Goal: Transaction & Acquisition: Purchase product/service

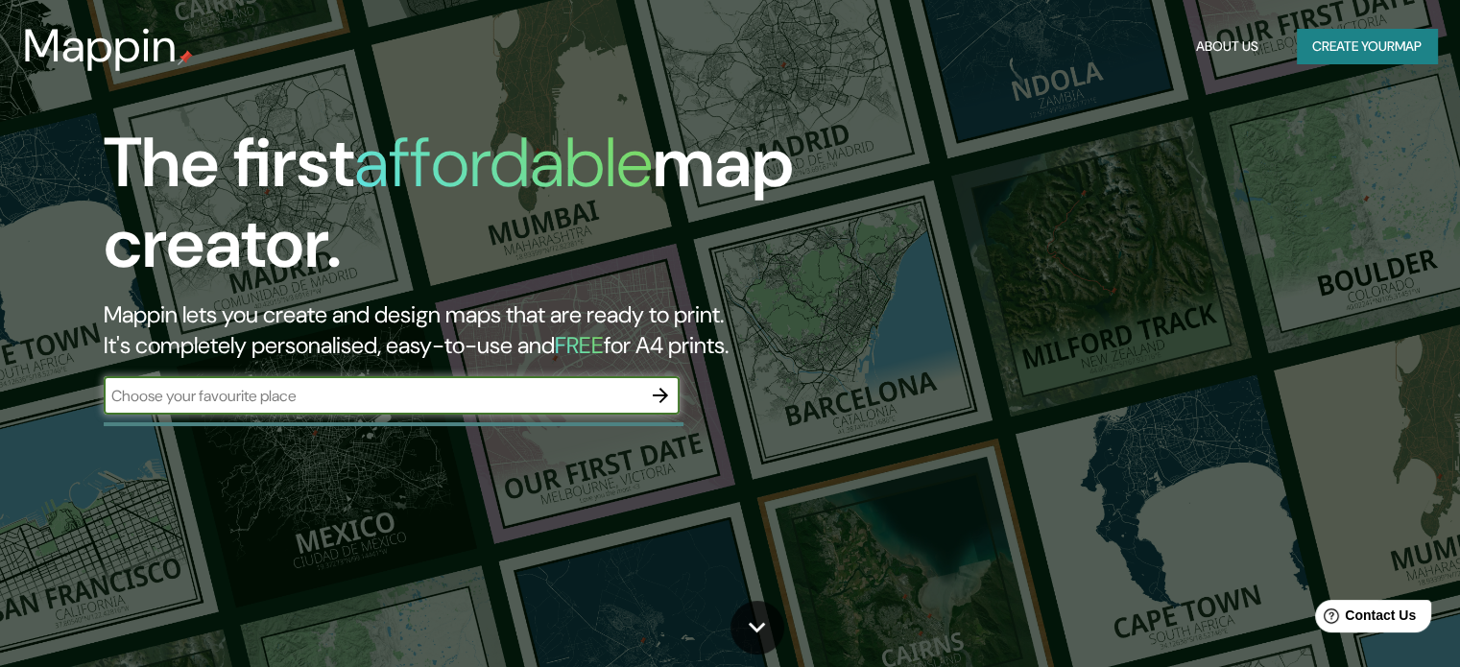
click at [203, 402] on input "text" at bounding box center [372, 396] width 537 height 22
type input "goya corrientes"
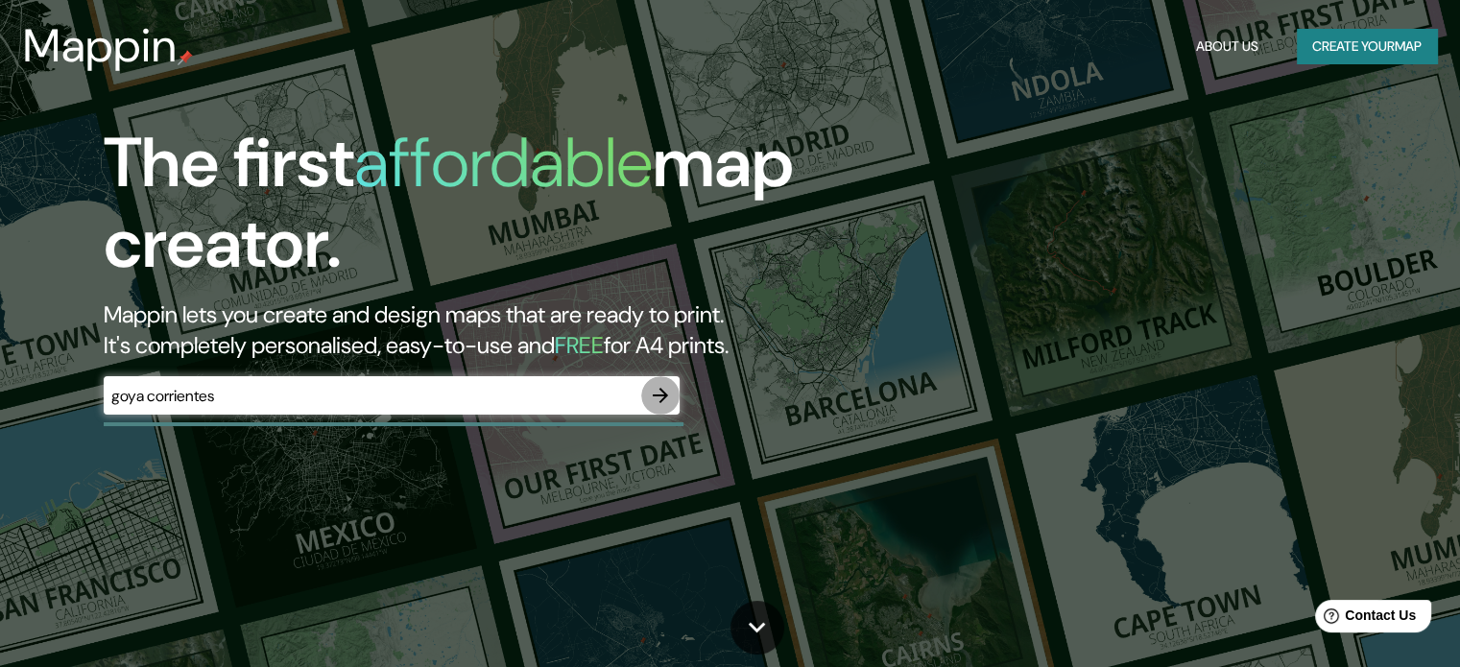
click at [656, 394] on icon "button" at bounding box center [660, 395] width 15 height 15
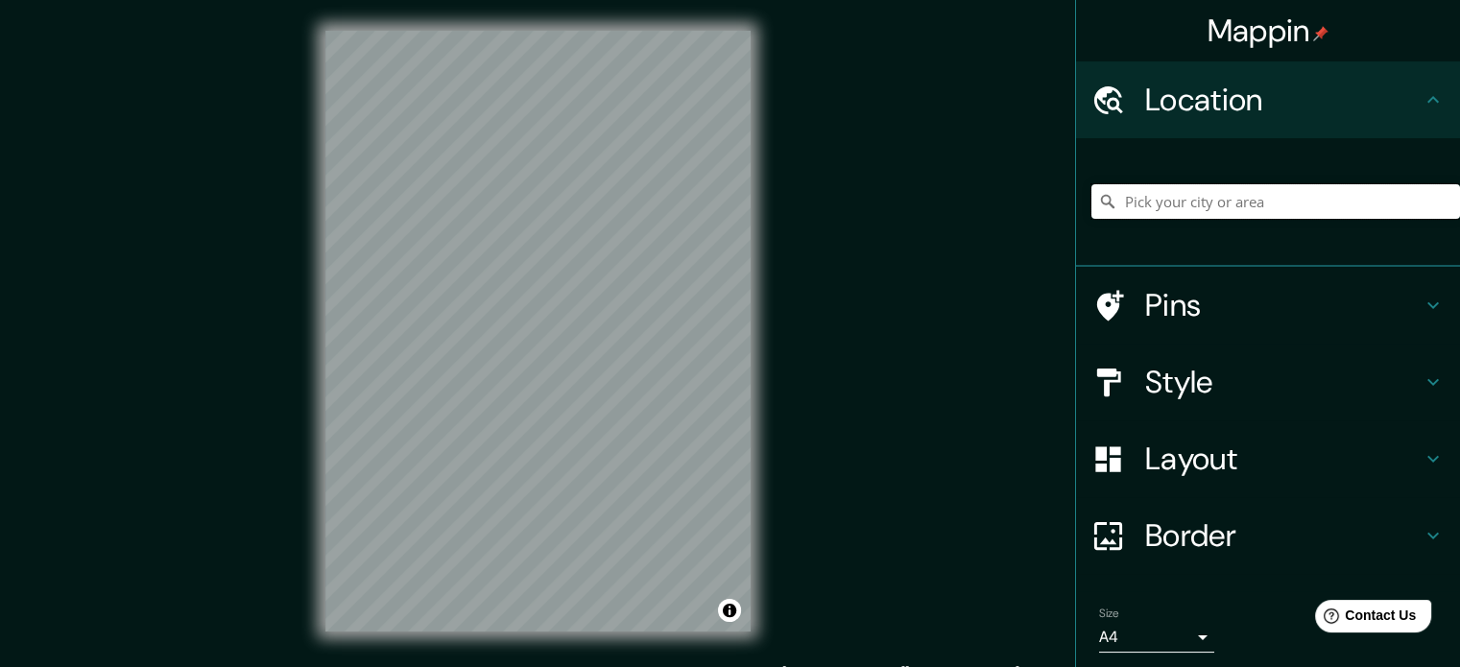
click at [1222, 206] on input "Pick your city or area" at bounding box center [1275, 201] width 369 height 35
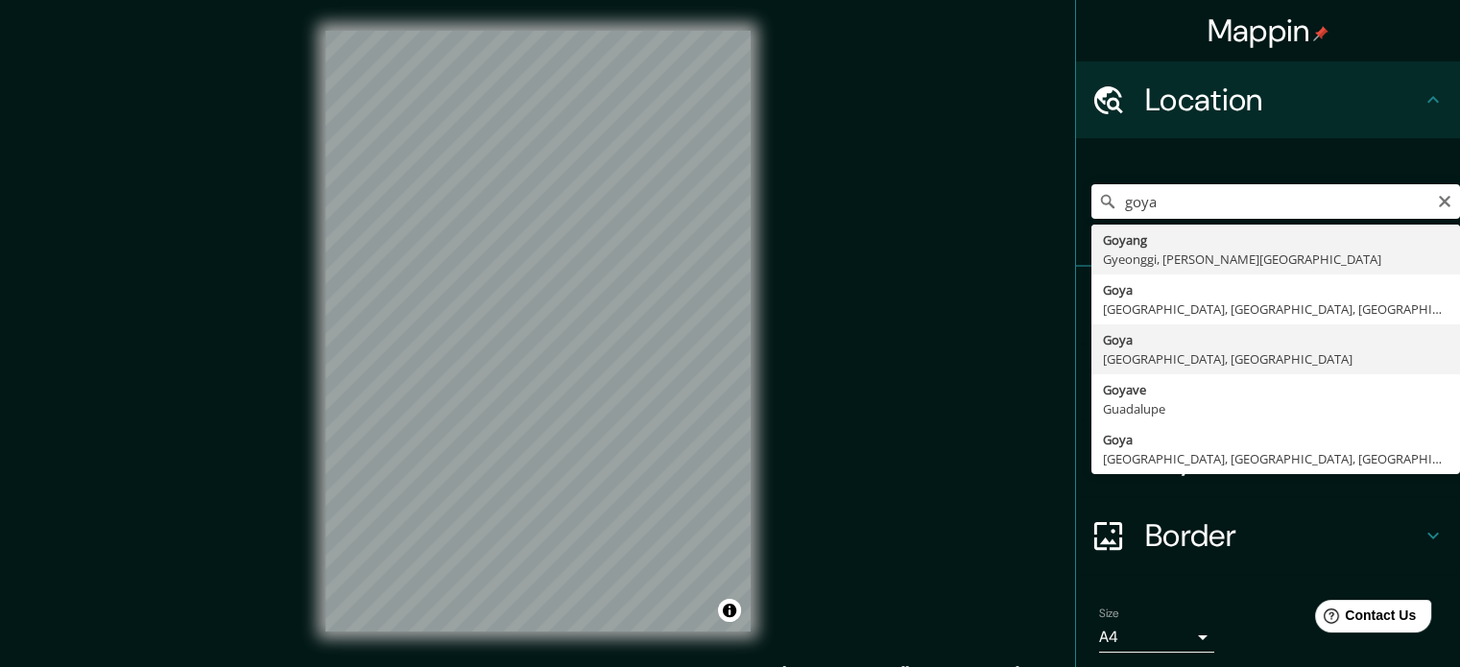
type input "Goya, [GEOGRAPHIC_DATA], [GEOGRAPHIC_DATA]"
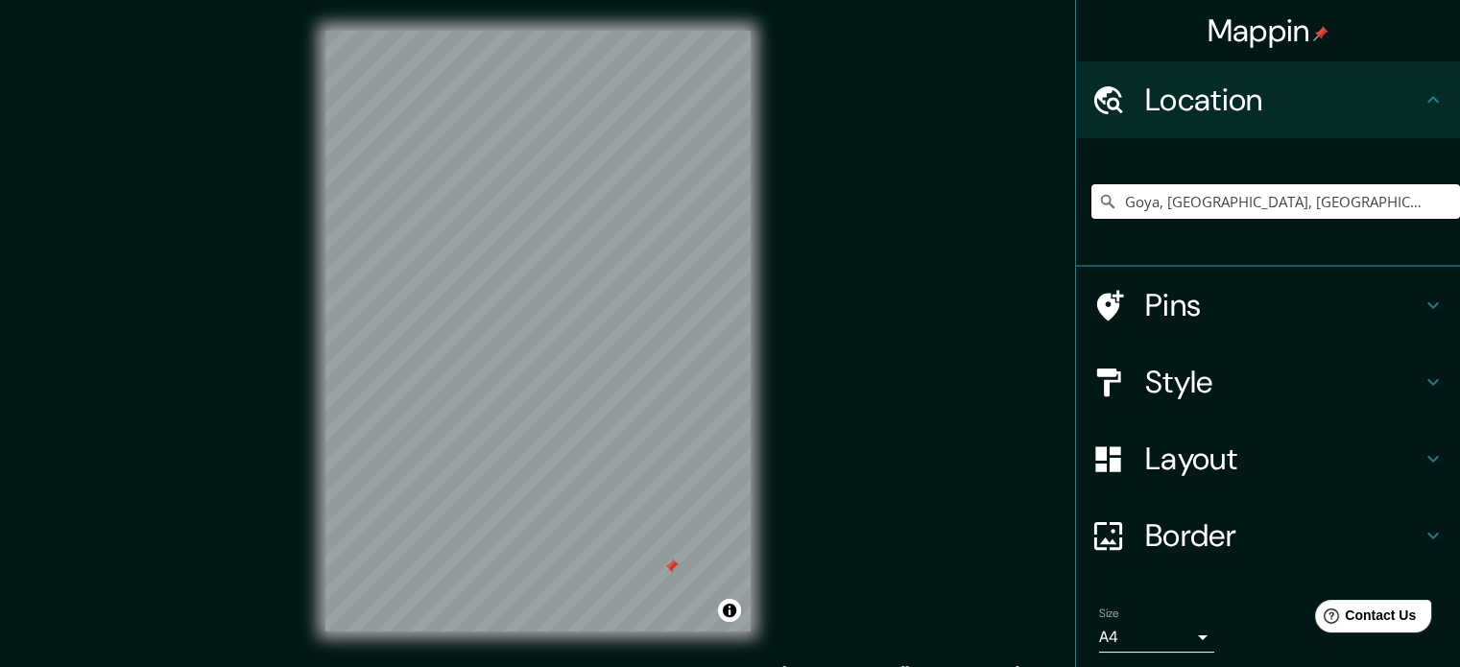
drag, startPoint x: 660, startPoint y: 549, endPoint x: 668, endPoint y: 567, distance: 19.8
click at [668, 567] on div at bounding box center [670, 566] width 15 height 15
click at [670, 563] on div at bounding box center [669, 566] width 15 height 15
click at [687, 548] on div at bounding box center [683, 547] width 15 height 15
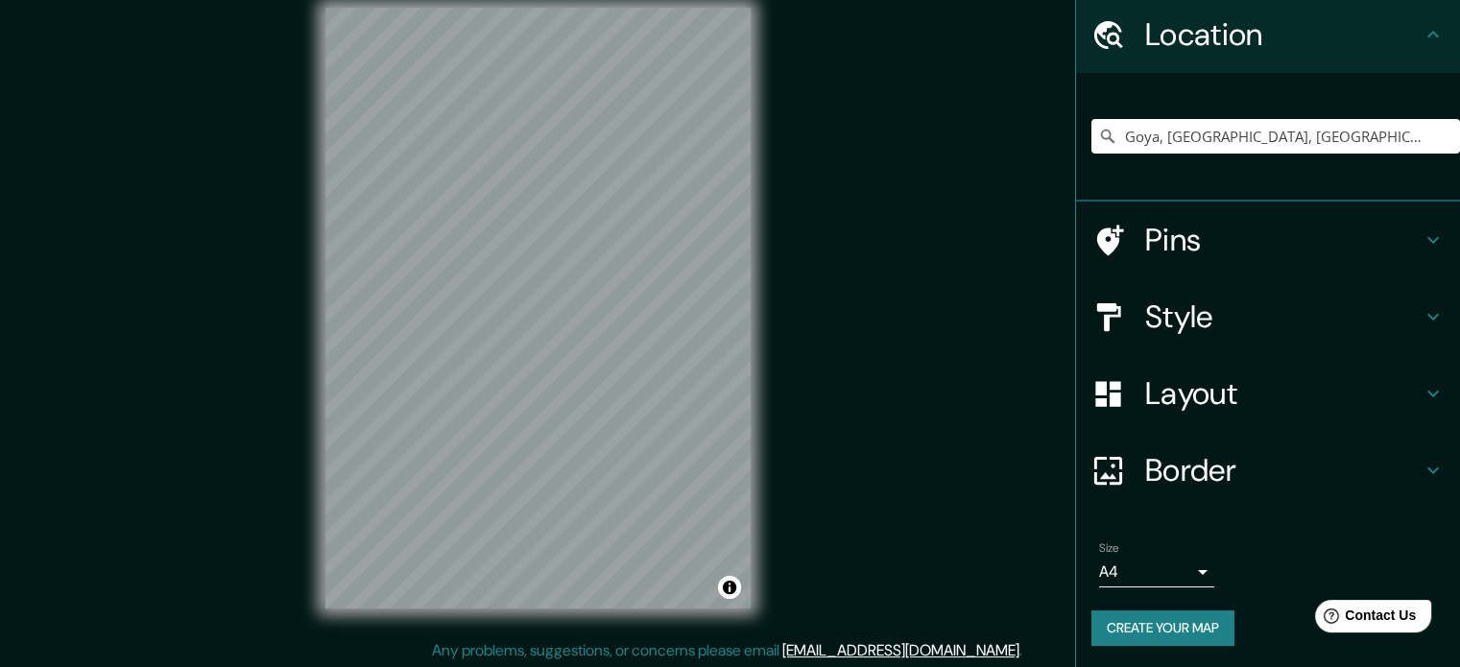
scroll to position [25, 0]
click at [1159, 619] on button "Create your map" at bounding box center [1162, 628] width 143 height 36
click at [1115, 630] on button "Create your map" at bounding box center [1162, 628] width 143 height 36
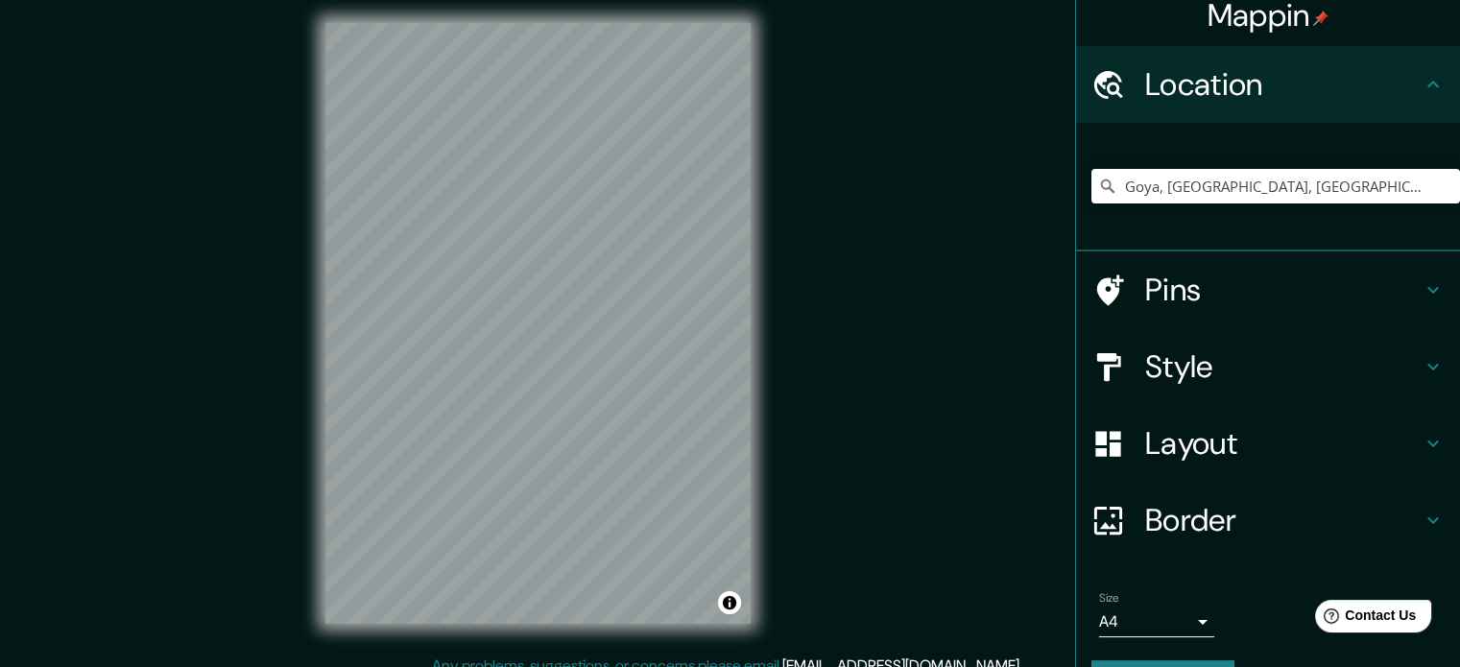
scroll to position [4, 0]
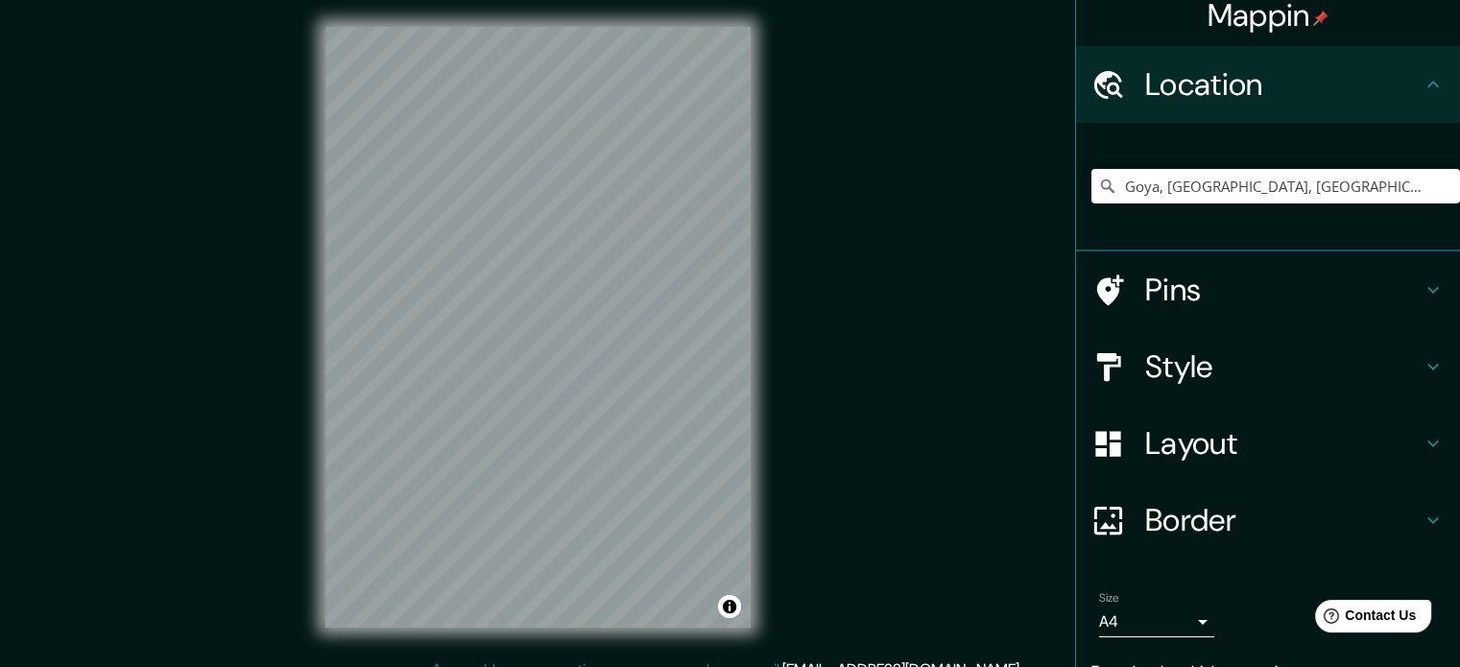
click at [1257, 380] on h4 "Style" at bounding box center [1283, 366] width 276 height 38
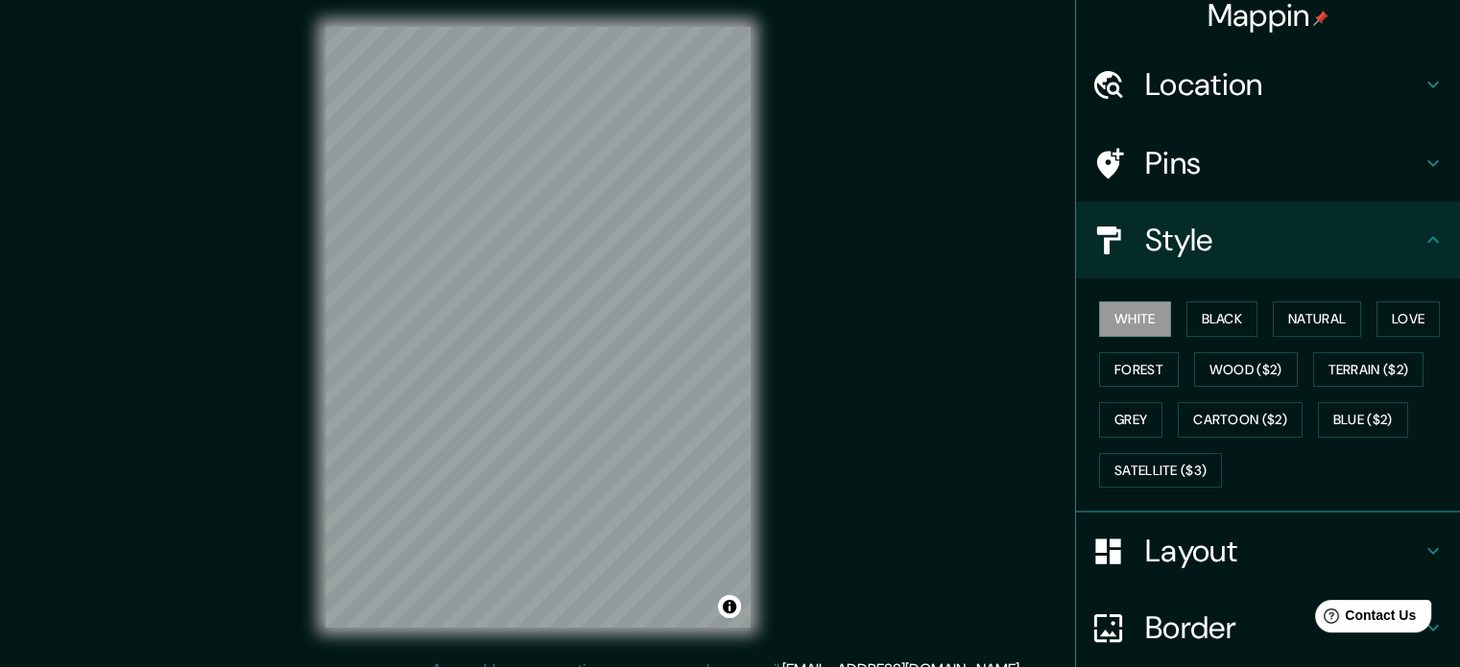
click at [1259, 269] on div "Style" at bounding box center [1268, 240] width 384 height 77
click at [1259, 273] on div "Style" at bounding box center [1268, 240] width 384 height 77
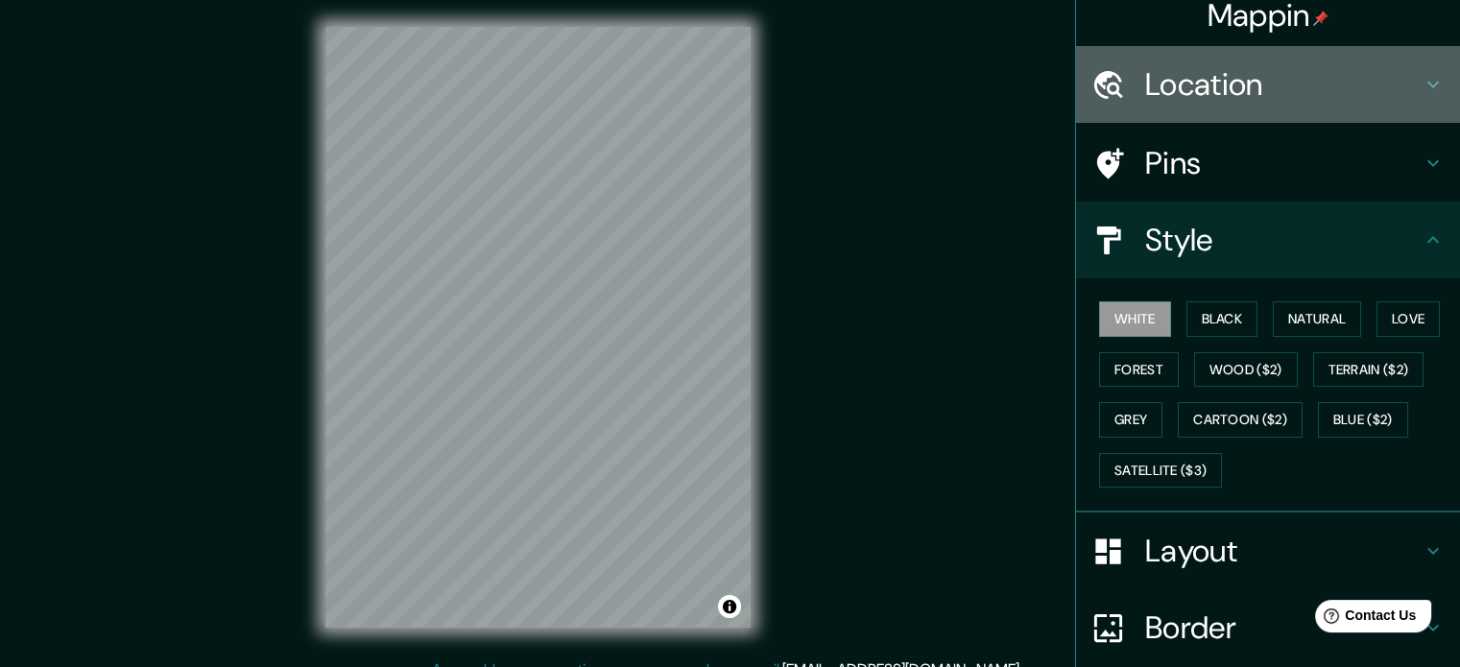
click at [1397, 72] on h4 "Location" at bounding box center [1283, 84] width 276 height 38
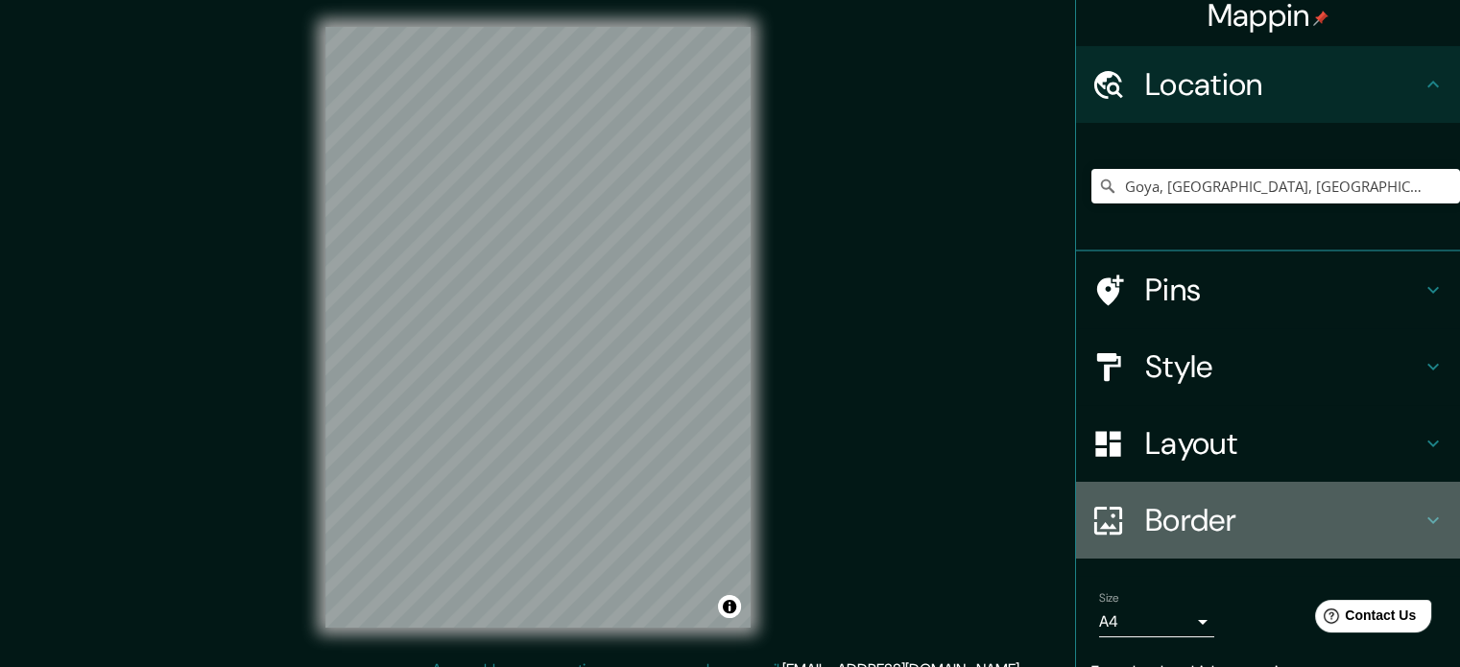
click at [1285, 520] on h4 "Border" at bounding box center [1283, 520] width 276 height 38
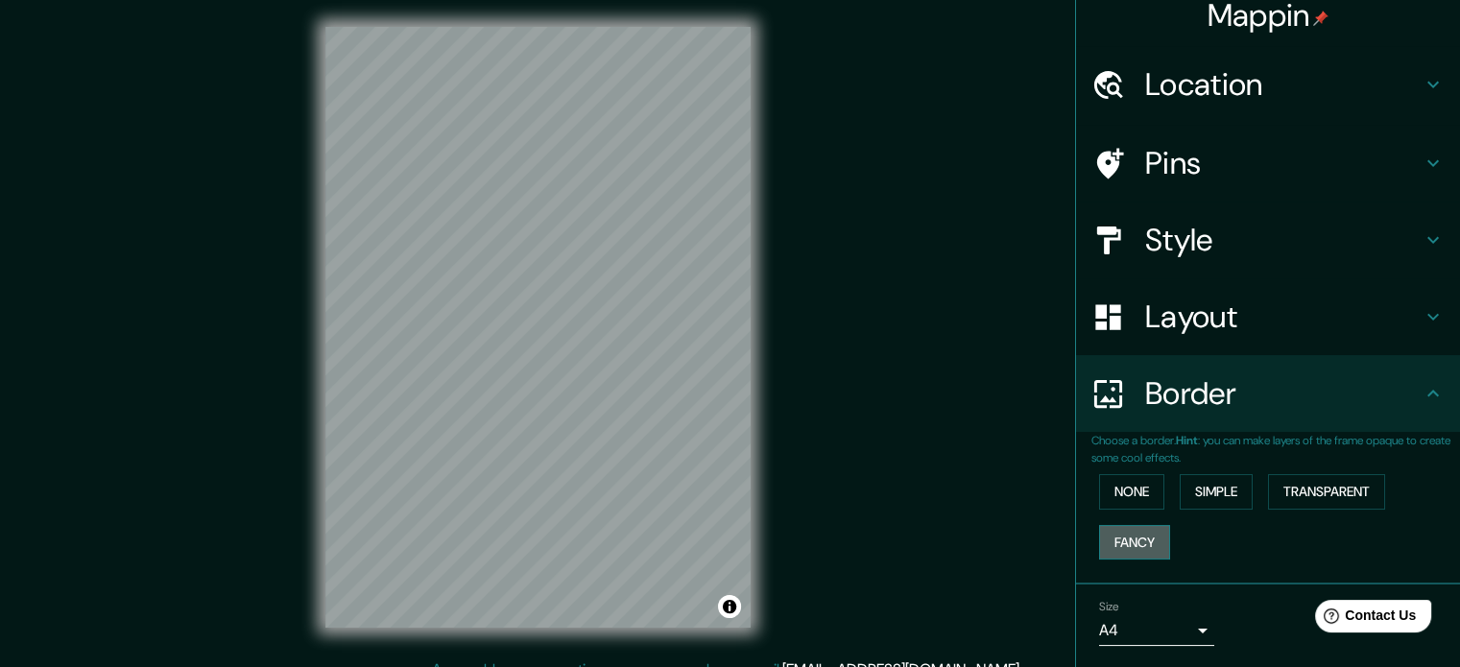
click at [1126, 536] on button "Fancy" at bounding box center [1134, 543] width 71 height 36
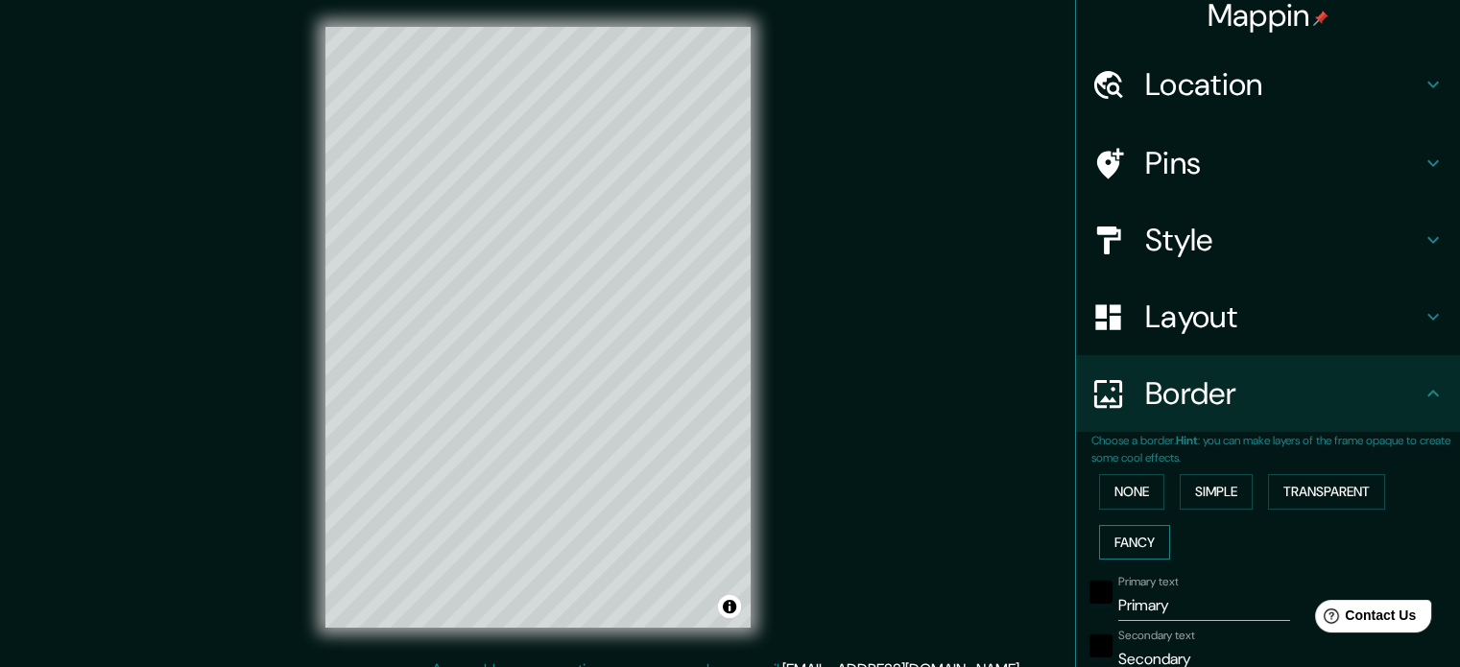
click at [1126, 536] on button "Fancy" at bounding box center [1134, 543] width 71 height 36
type input "177"
type input "35"
type input "18"
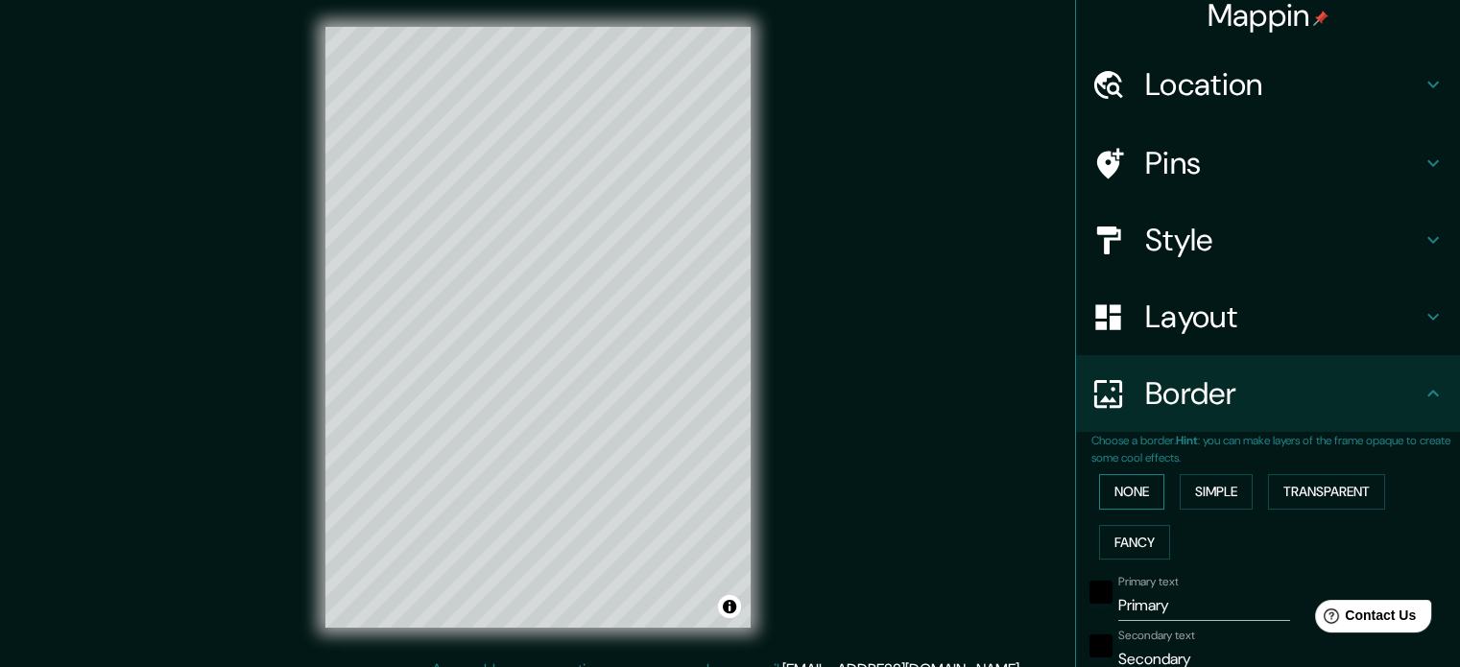
click at [1122, 497] on button "None" at bounding box center [1131, 492] width 65 height 36
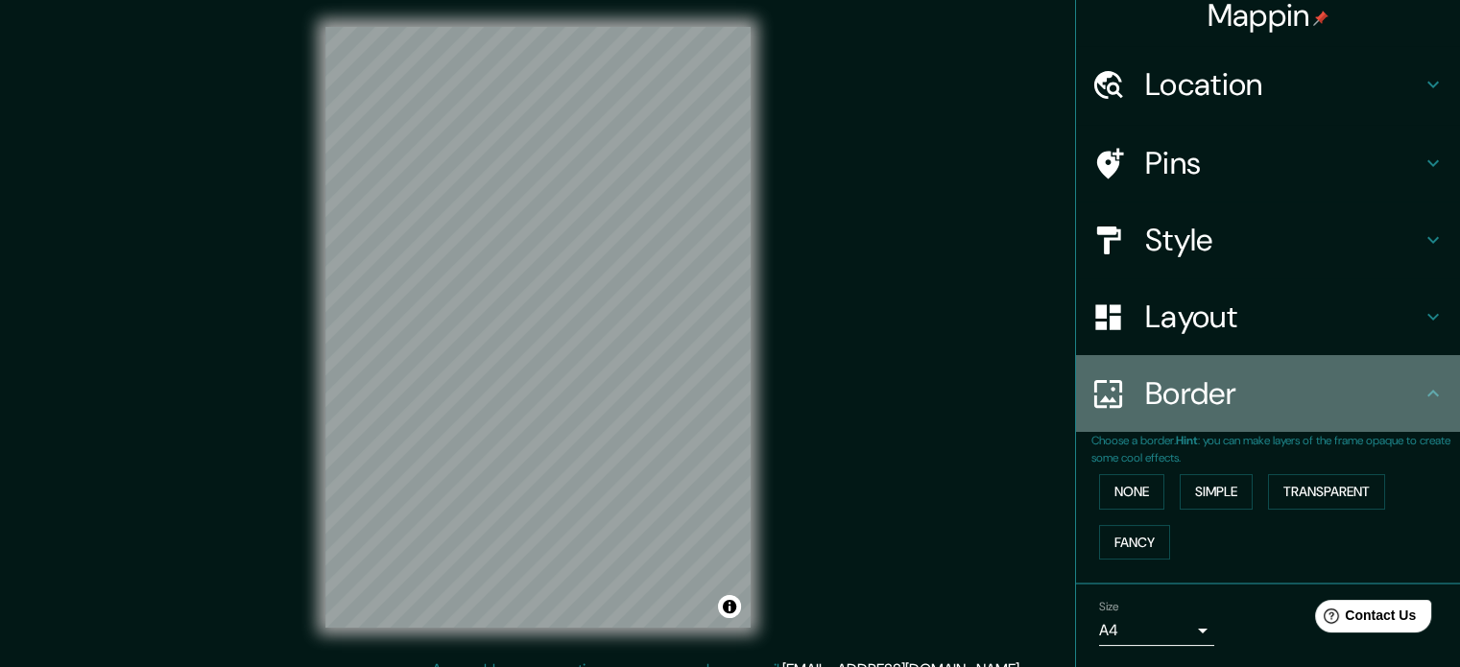
click at [1367, 404] on h4 "Border" at bounding box center [1283, 393] width 276 height 38
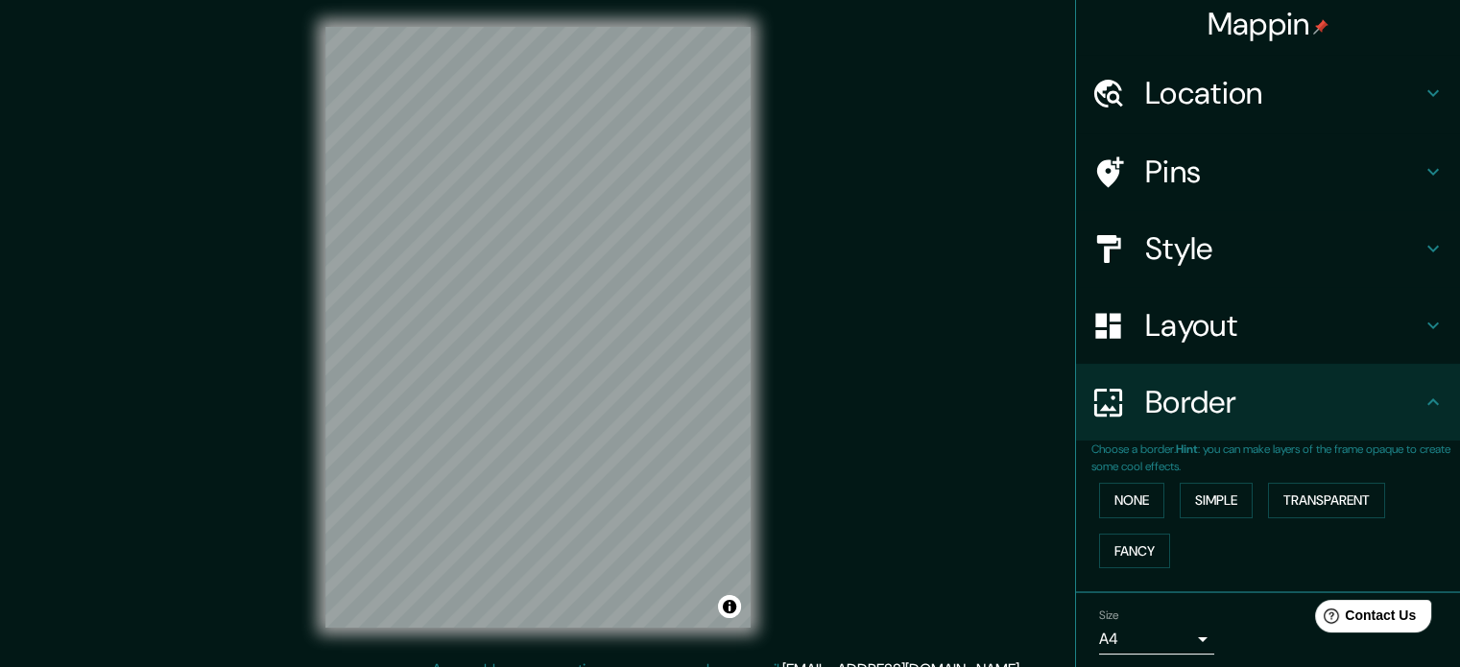
scroll to position [0, 0]
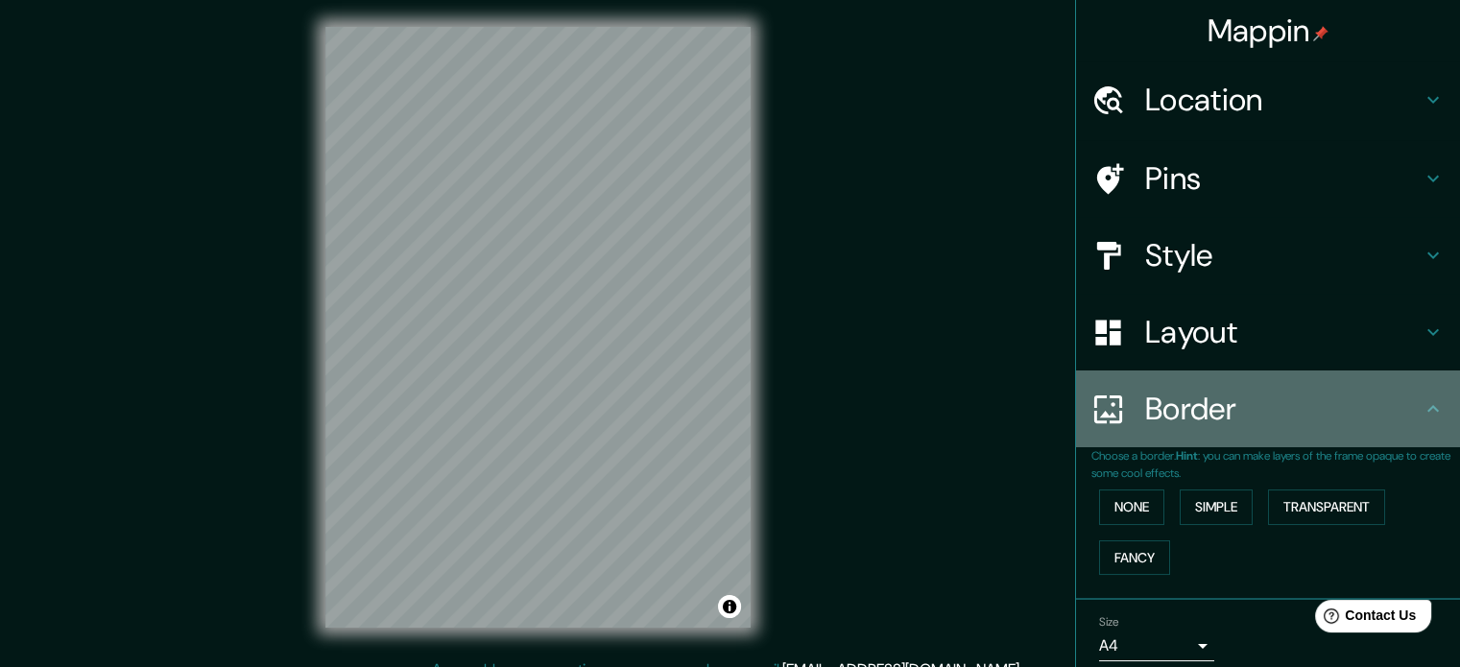
click at [1414, 425] on div "Border" at bounding box center [1268, 408] width 384 height 77
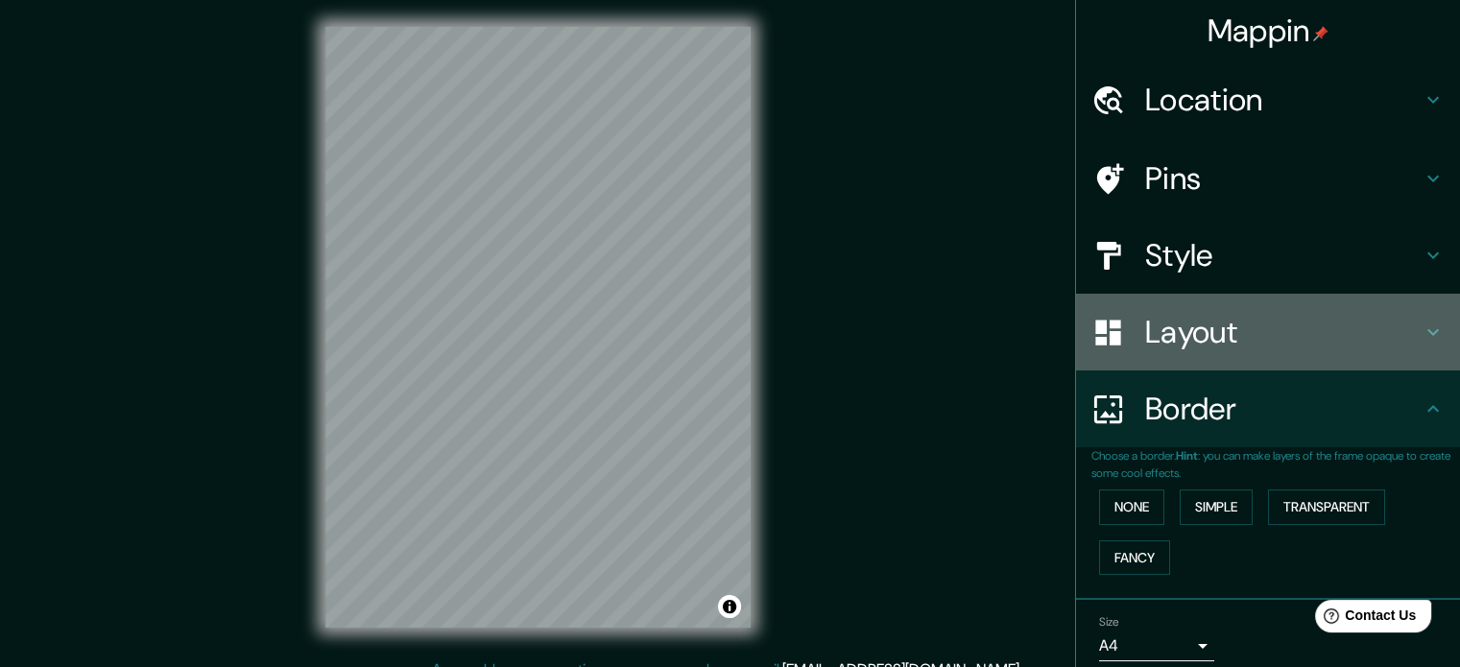
click at [1355, 330] on h4 "Layout" at bounding box center [1283, 332] width 276 height 38
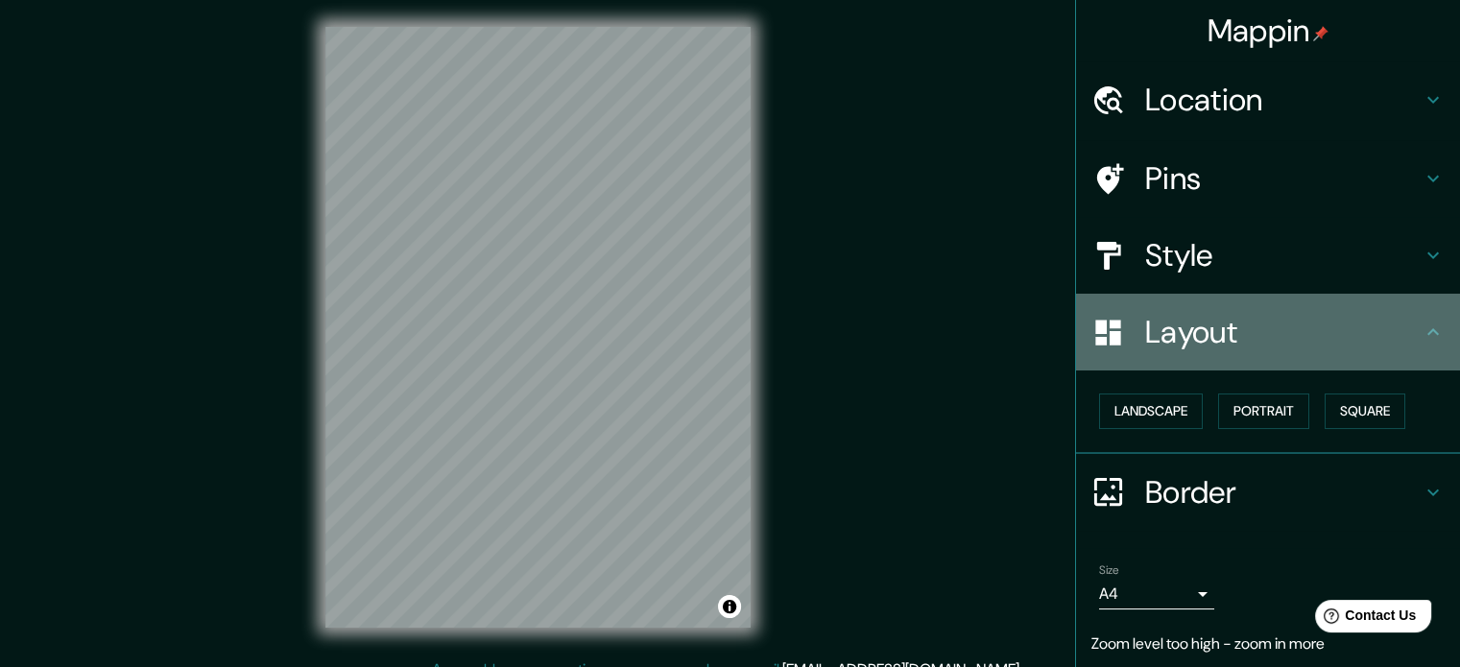
click at [1353, 332] on h4 "Layout" at bounding box center [1283, 332] width 276 height 38
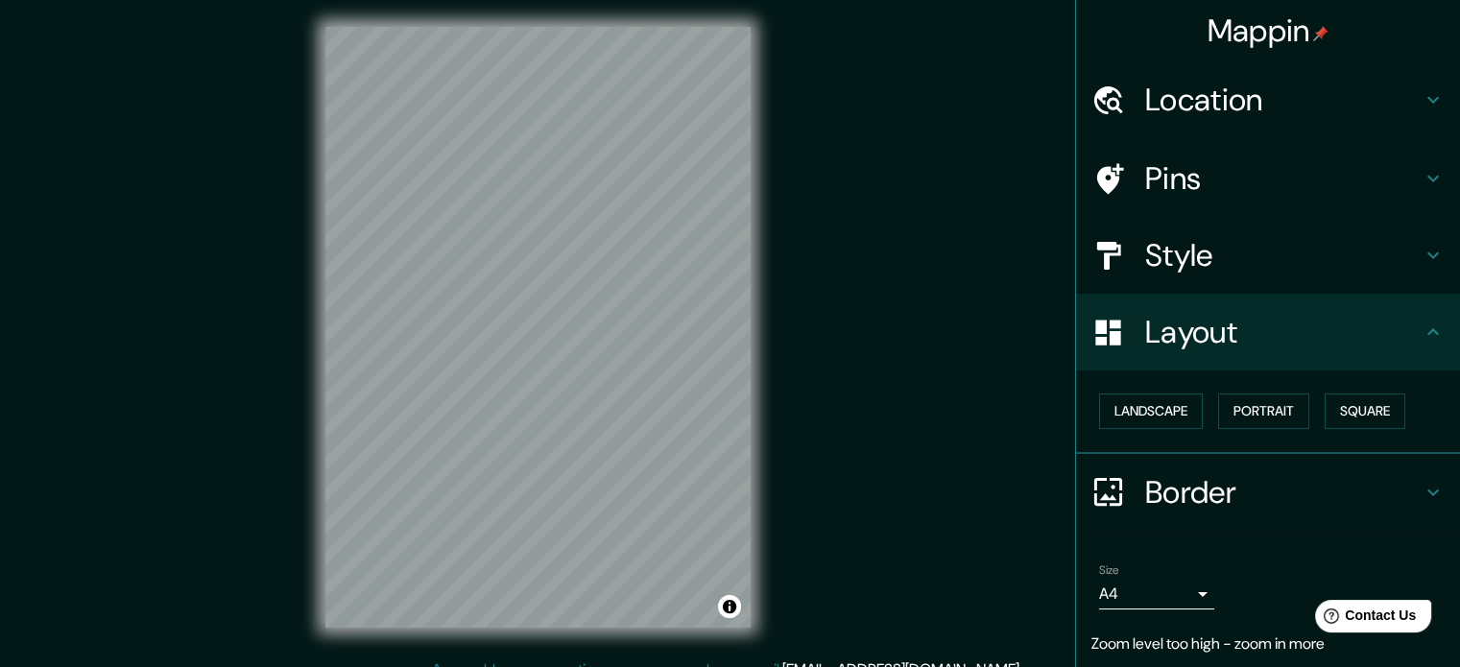
click at [1274, 176] on h4 "Pins" at bounding box center [1283, 178] width 276 height 38
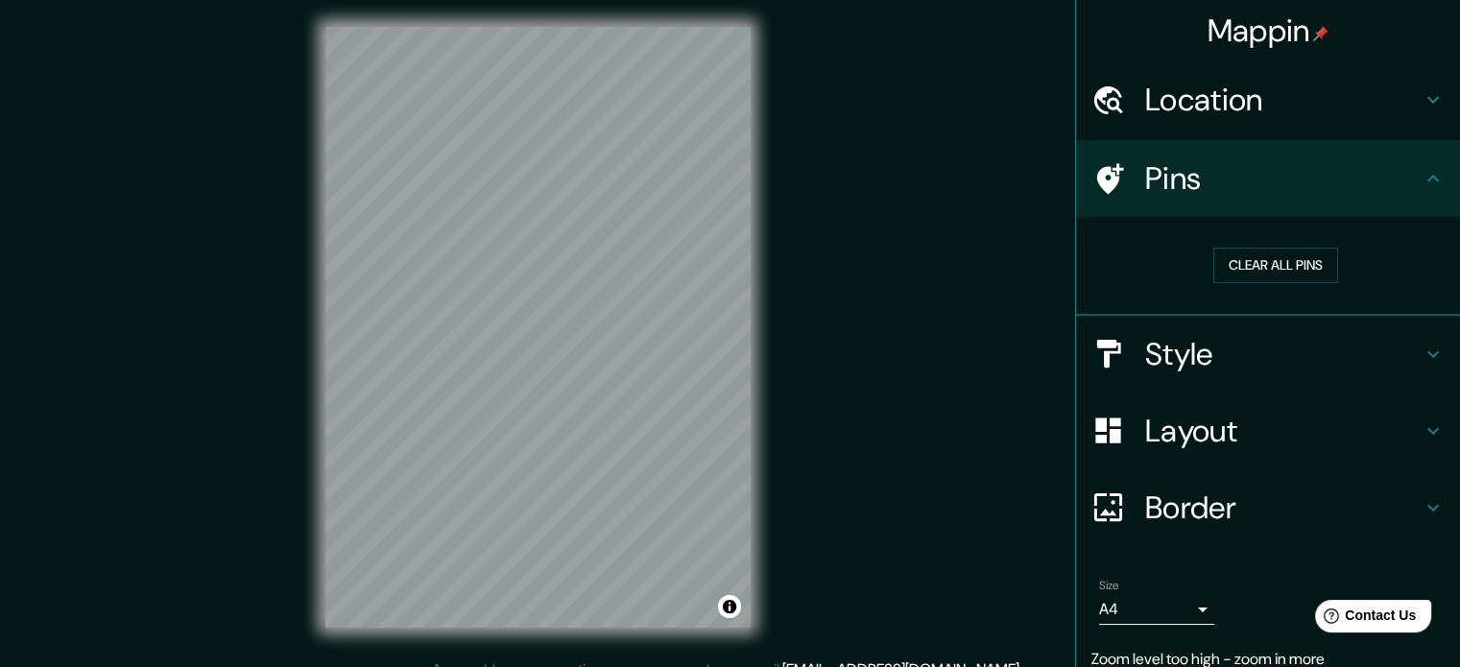
click at [1274, 176] on h4 "Pins" at bounding box center [1283, 178] width 276 height 38
